Goal: Use online tool/utility: Utilize a website feature to perform a specific function

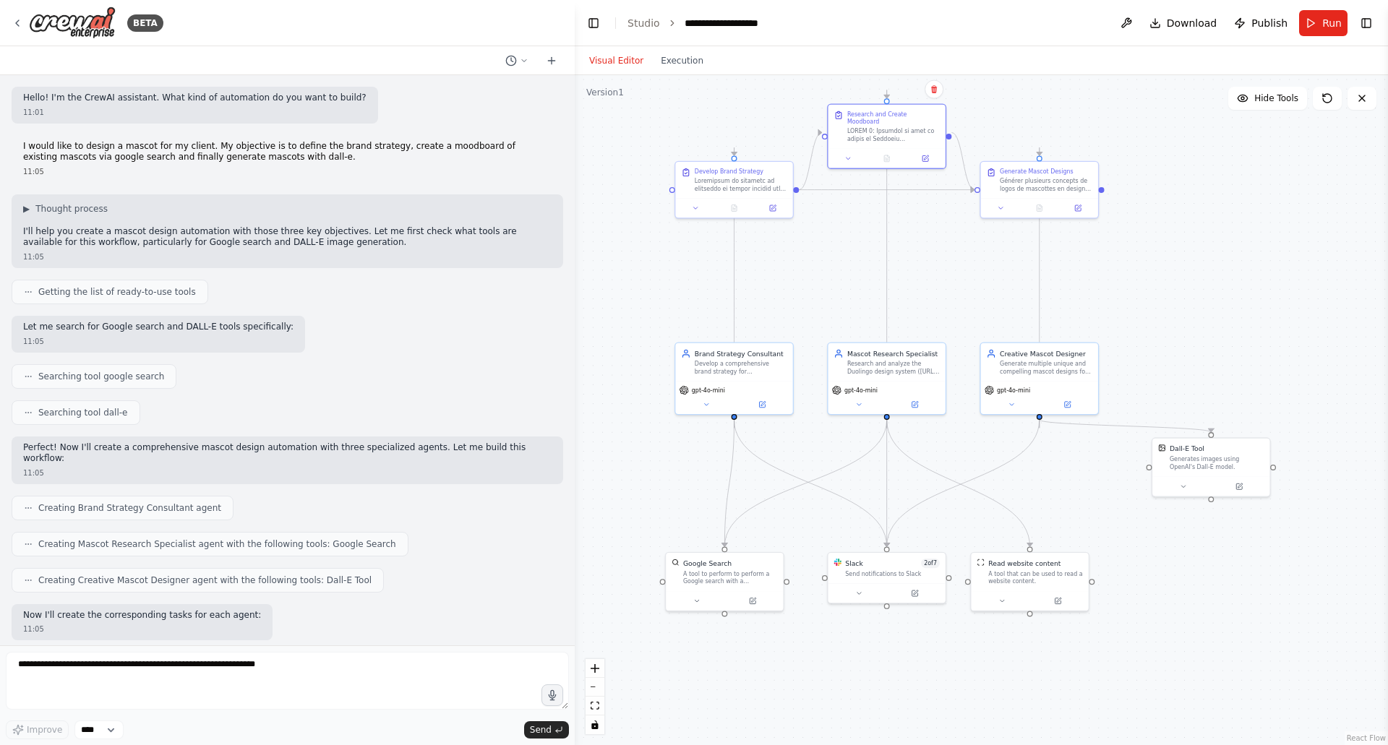
click at [669, 308] on div ".deletable-edge-delete-btn { width: 20px; height: 20px; border: 0px solid #ffff…" at bounding box center [981, 410] width 813 height 670
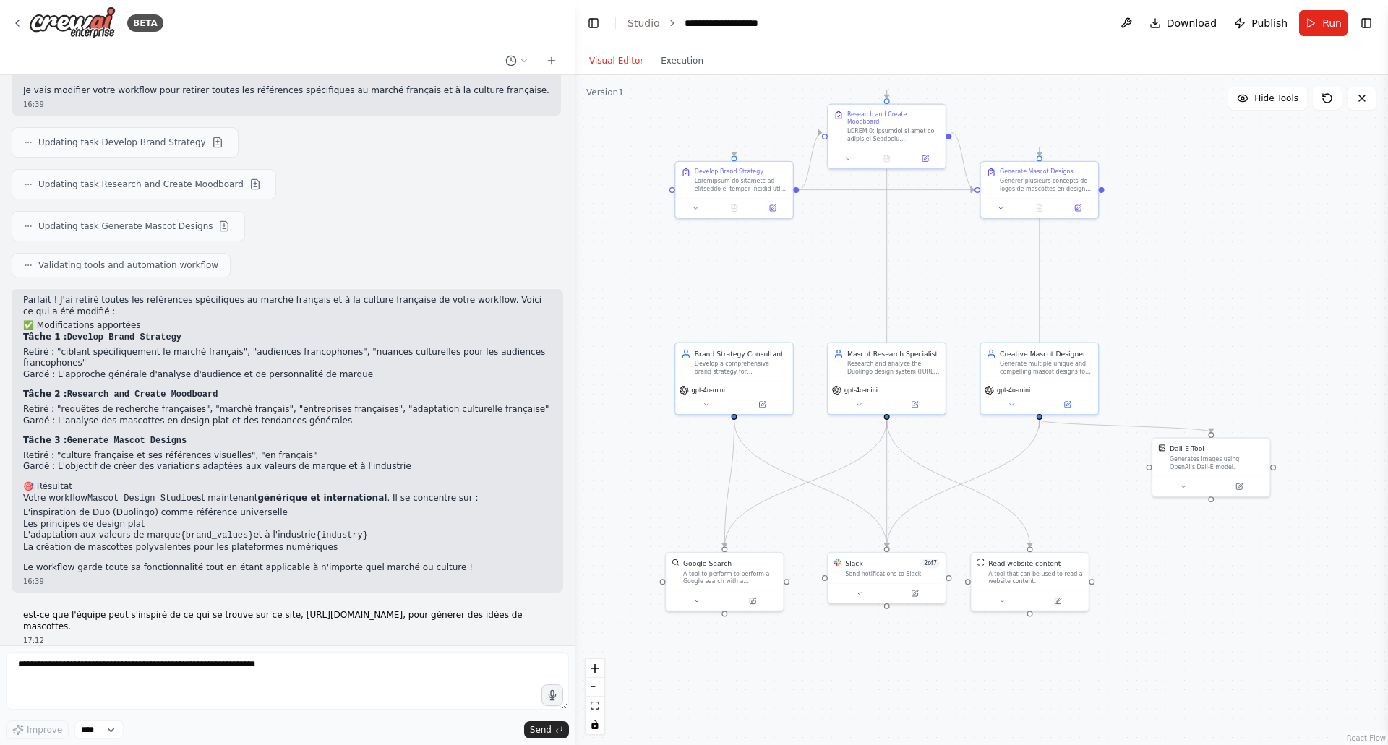
click at [630, 151] on div ".deletable-edge-delete-btn { width: 20px; height: 20px; border: 0px solid #ffff…" at bounding box center [981, 410] width 813 height 670
click at [650, 274] on div ".deletable-edge-delete-btn { width: 20px; height: 20px; border: 0px solid #ffff…" at bounding box center [981, 410] width 813 height 670
click at [1324, 20] on span "Run" at bounding box center [1332, 23] width 20 height 14
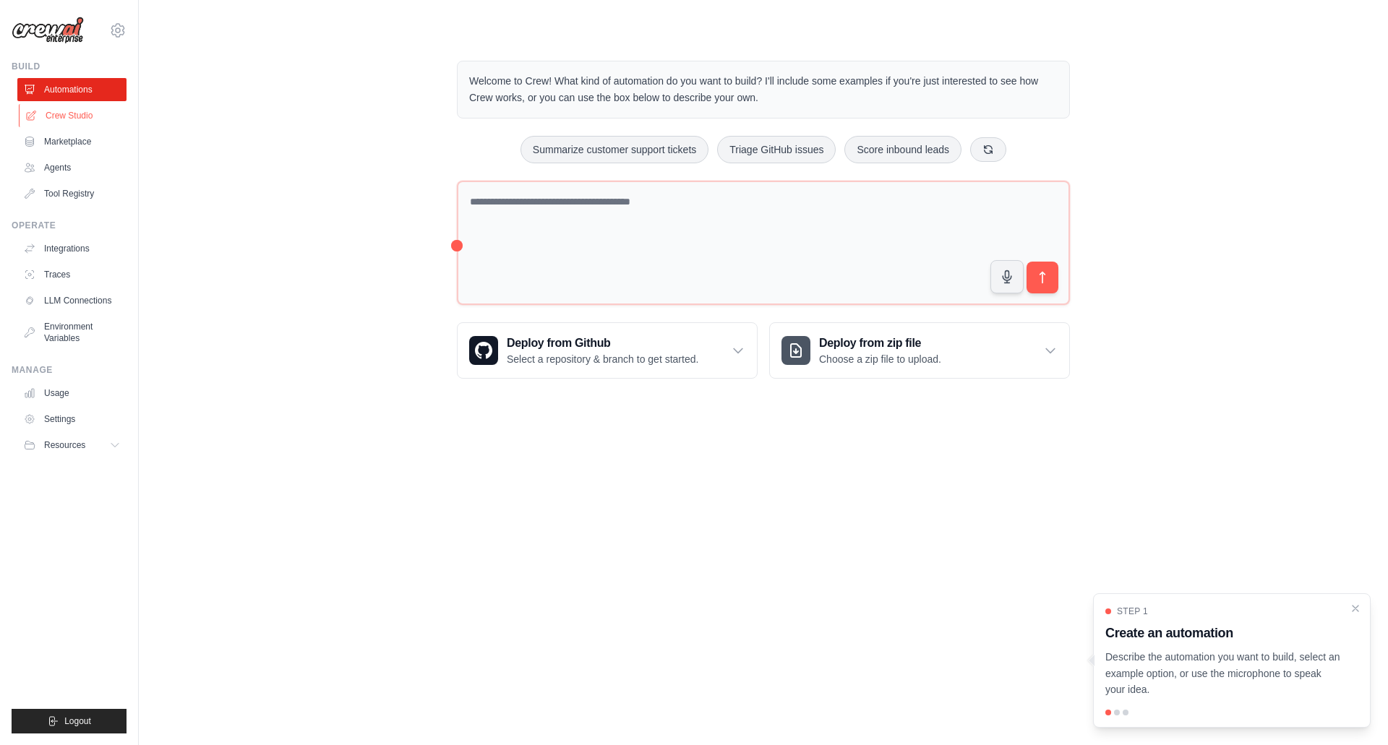
click at [60, 109] on link "Crew Studio" at bounding box center [73, 115] width 109 height 23
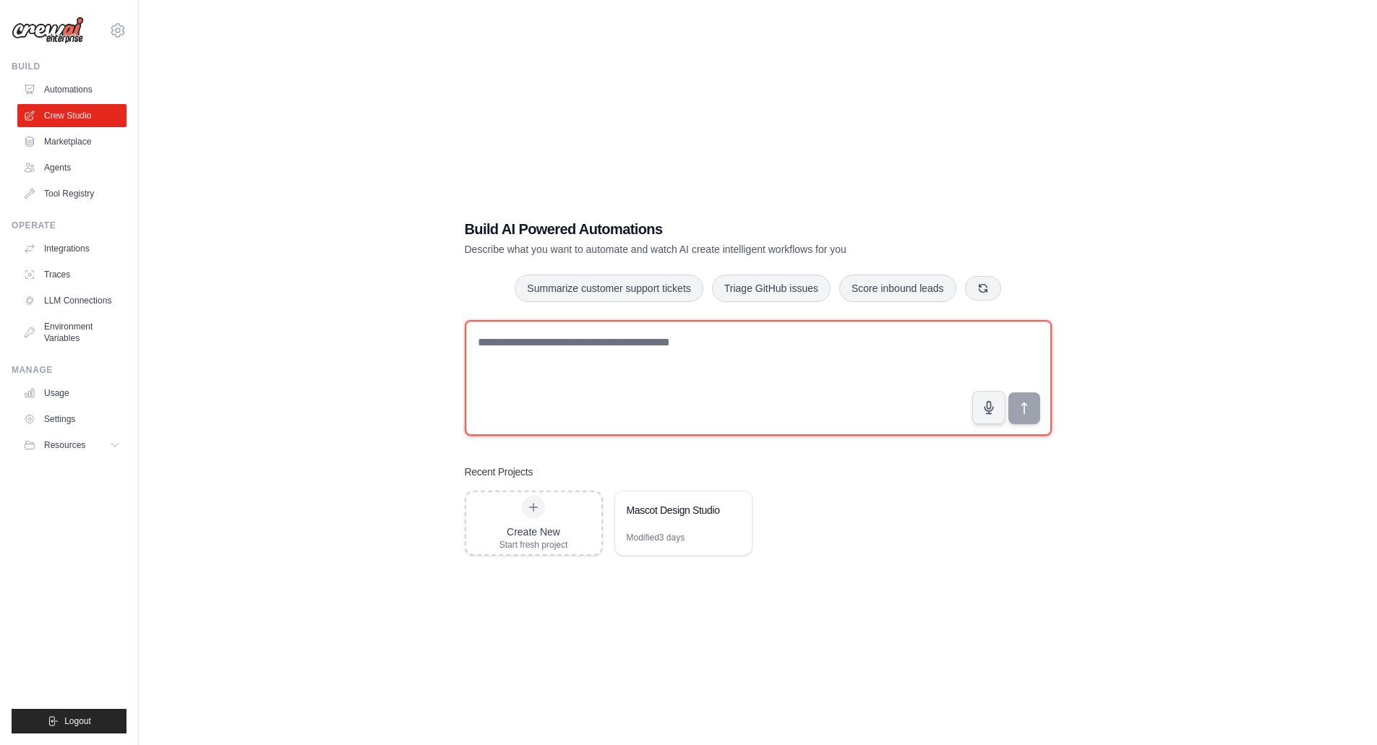
click at [544, 347] on textarea at bounding box center [758, 378] width 587 height 116
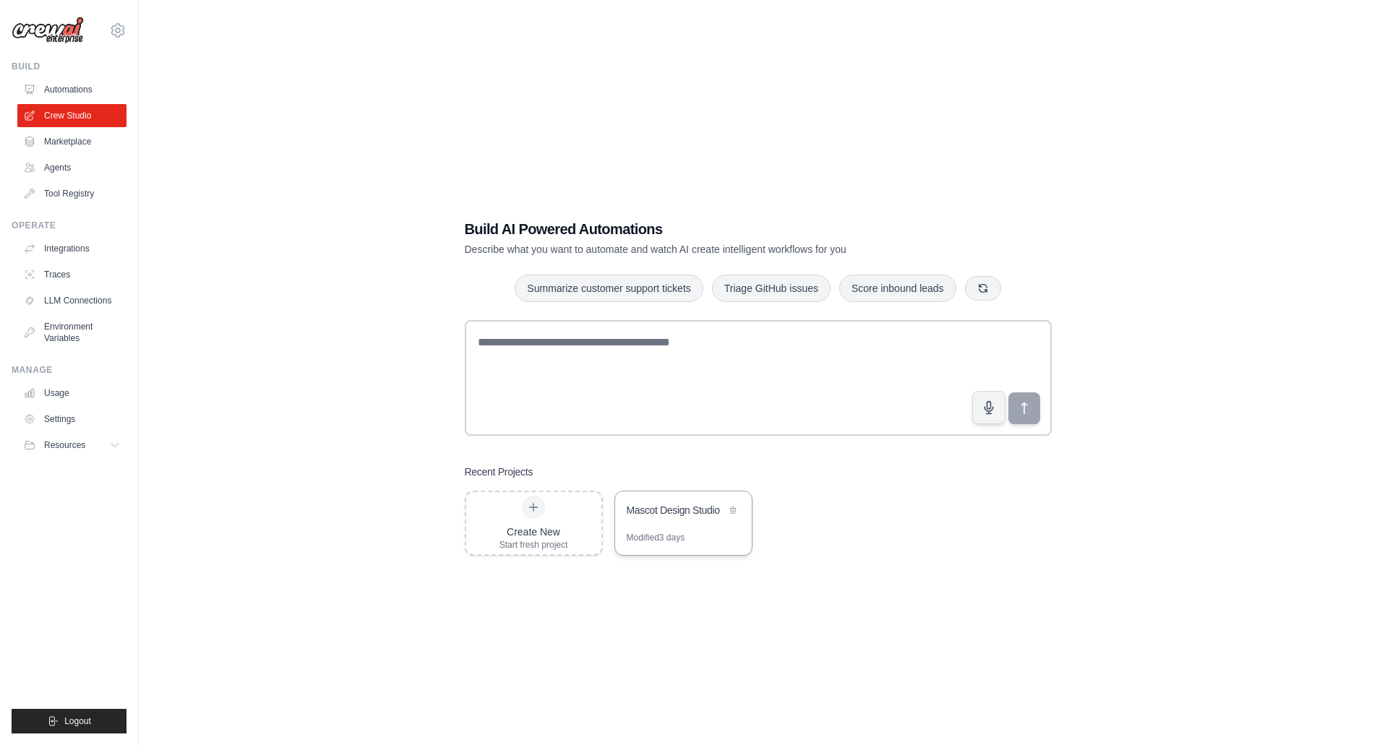
click at [662, 525] on div "Mascot Design Studio" at bounding box center [683, 512] width 137 height 40
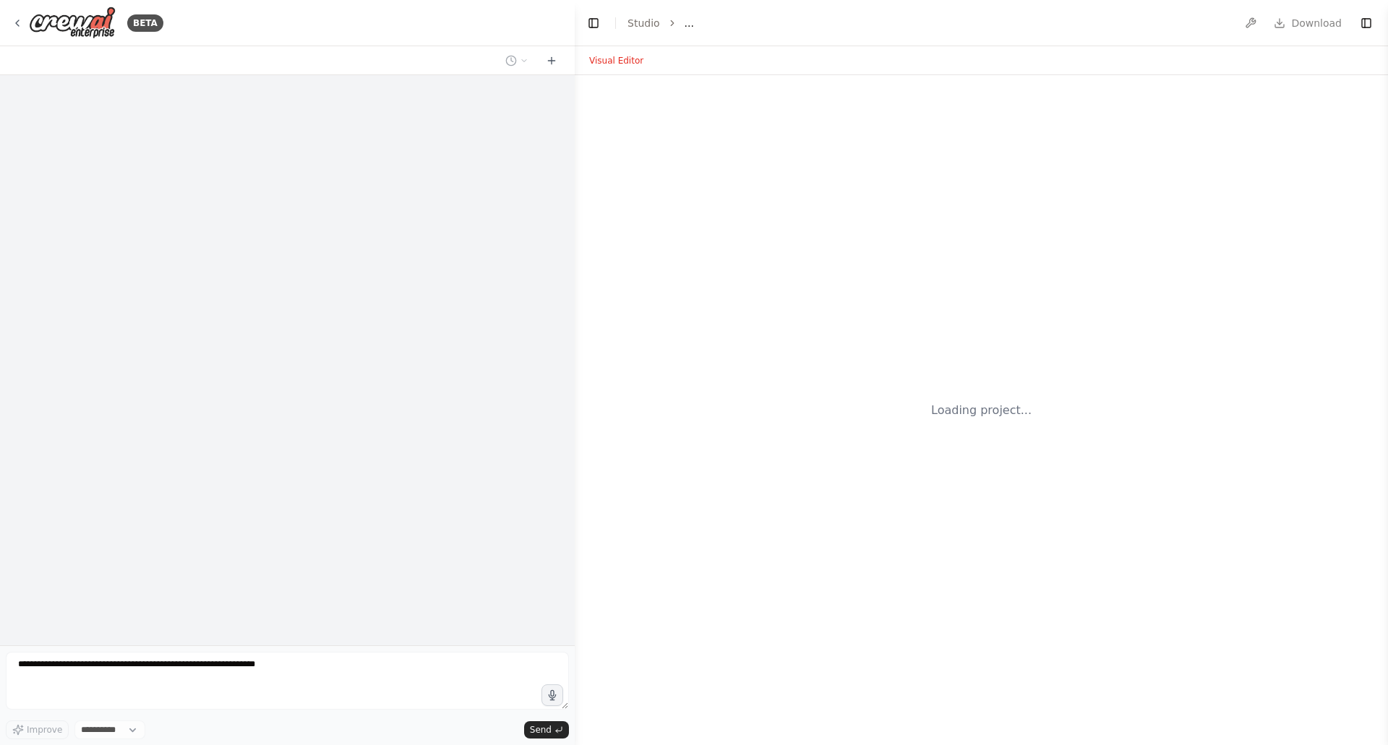
select select "****"
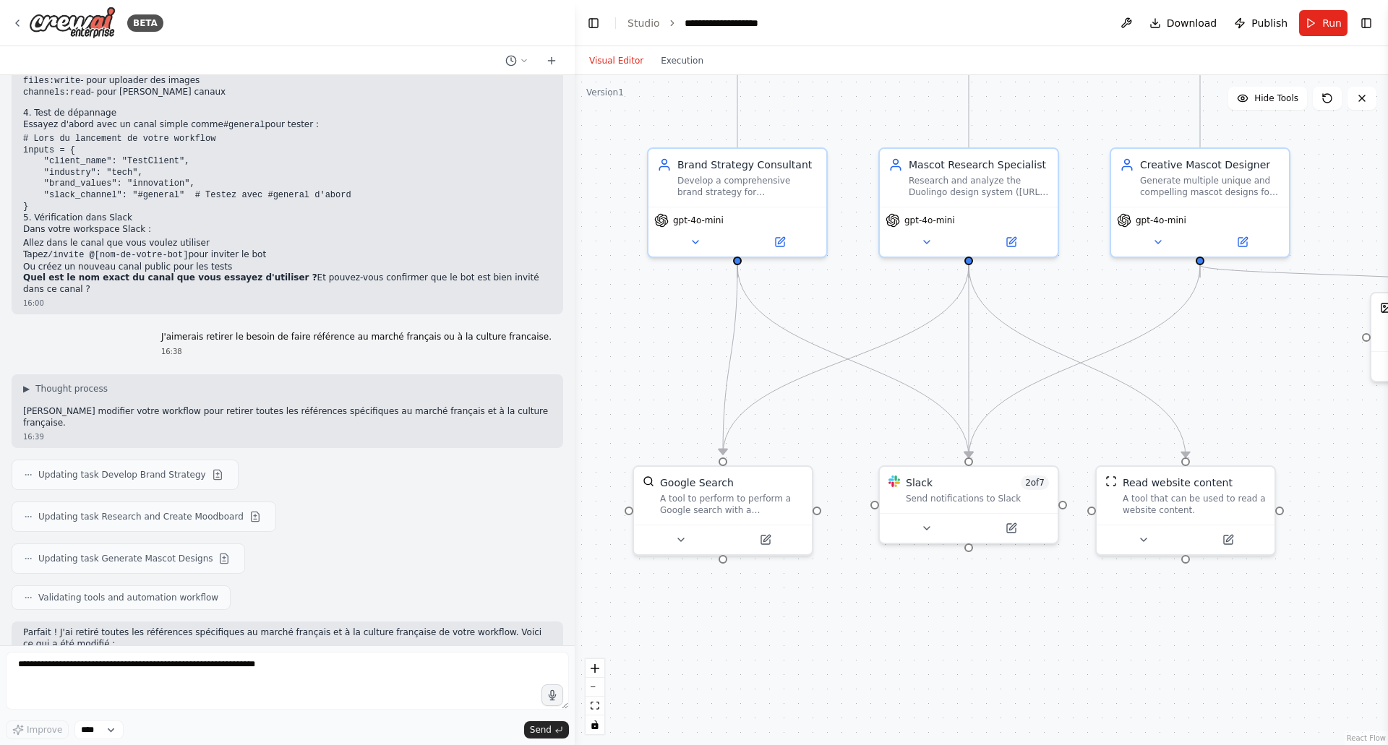
scroll to position [57189, 0]
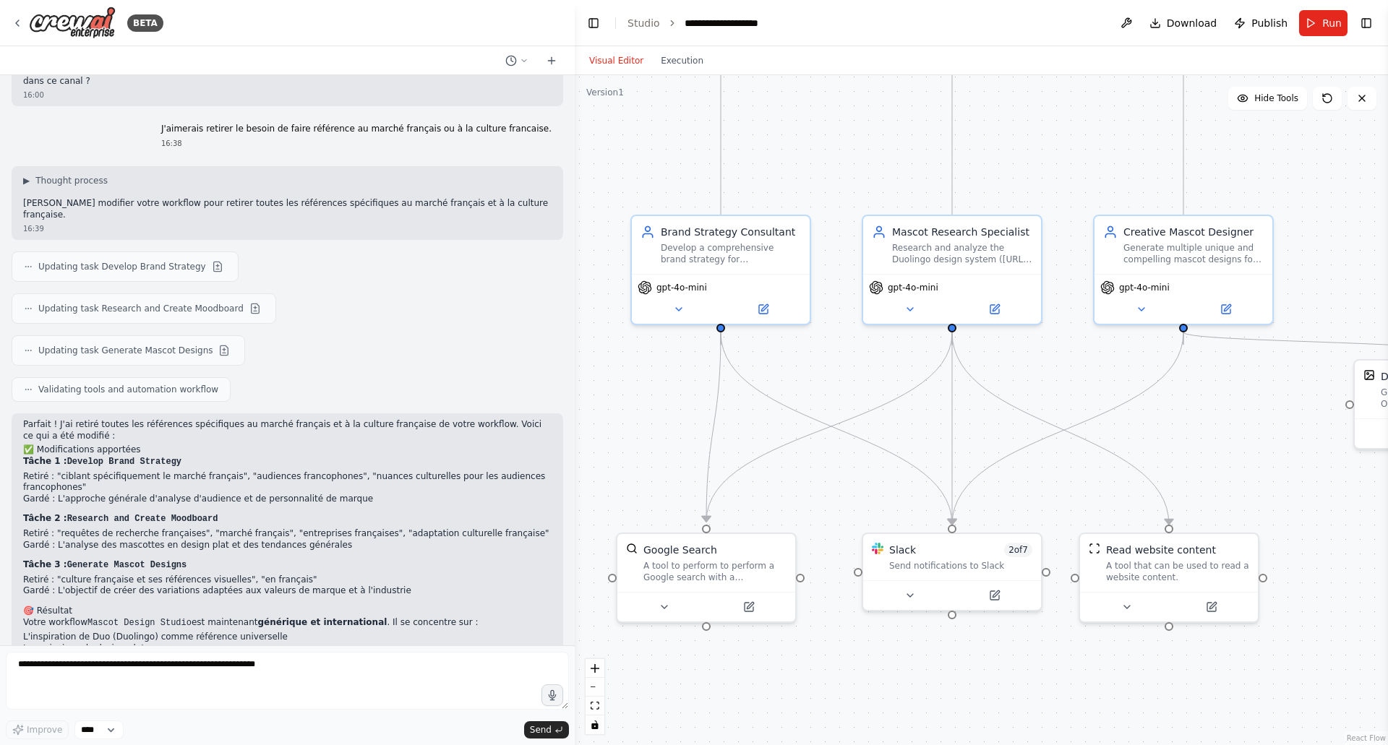
drag, startPoint x: 689, startPoint y: 376, endPoint x: 672, endPoint y: 443, distance: 69.3
click at [672, 443] on div ".deletable-edge-delete-btn { width: 20px; height: 20px; border: 0px solid #ffff…" at bounding box center [981, 410] width 813 height 670
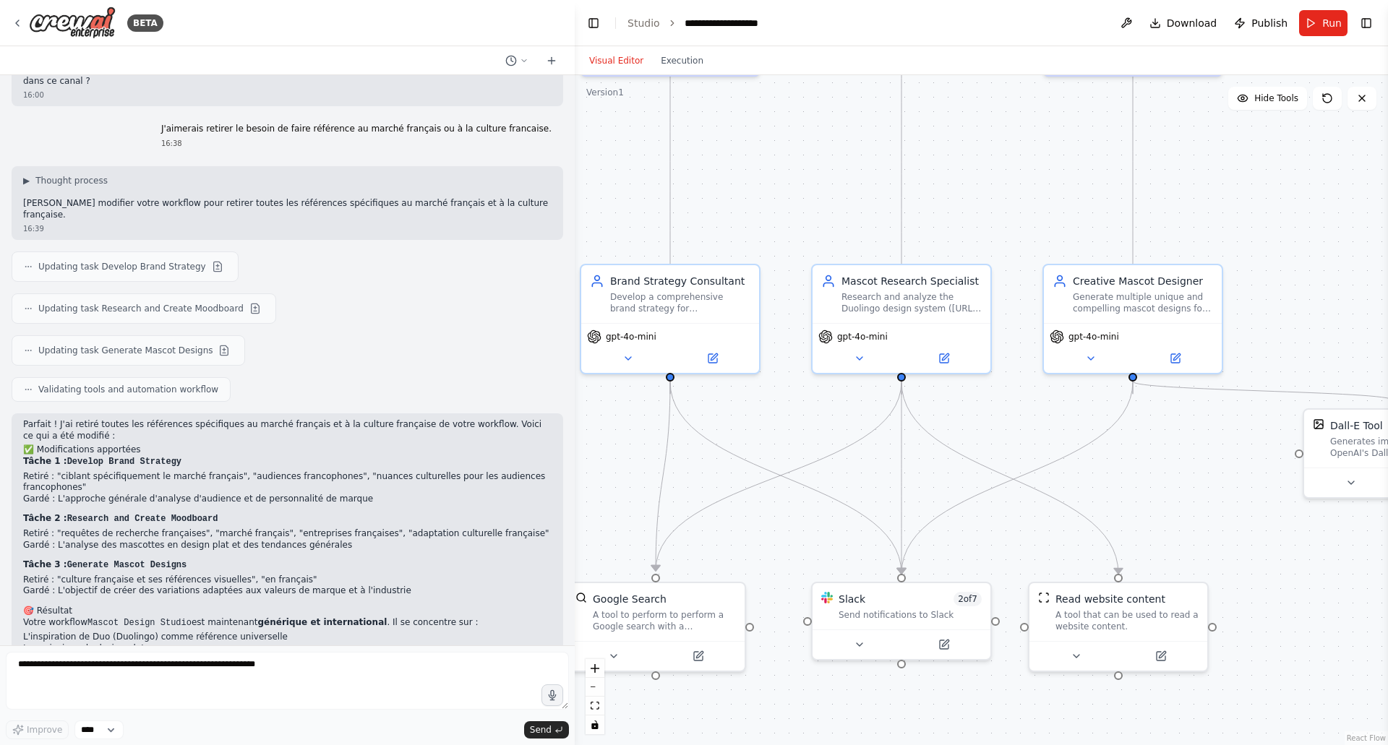
drag, startPoint x: 816, startPoint y: 354, endPoint x: 761, endPoint y: 406, distance: 75.2
click at [761, 406] on div ".deletable-edge-delete-btn { width: 20px; height: 20px; border: 0px solid #ffff…" at bounding box center [981, 410] width 813 height 670
